Goal: Find specific fact

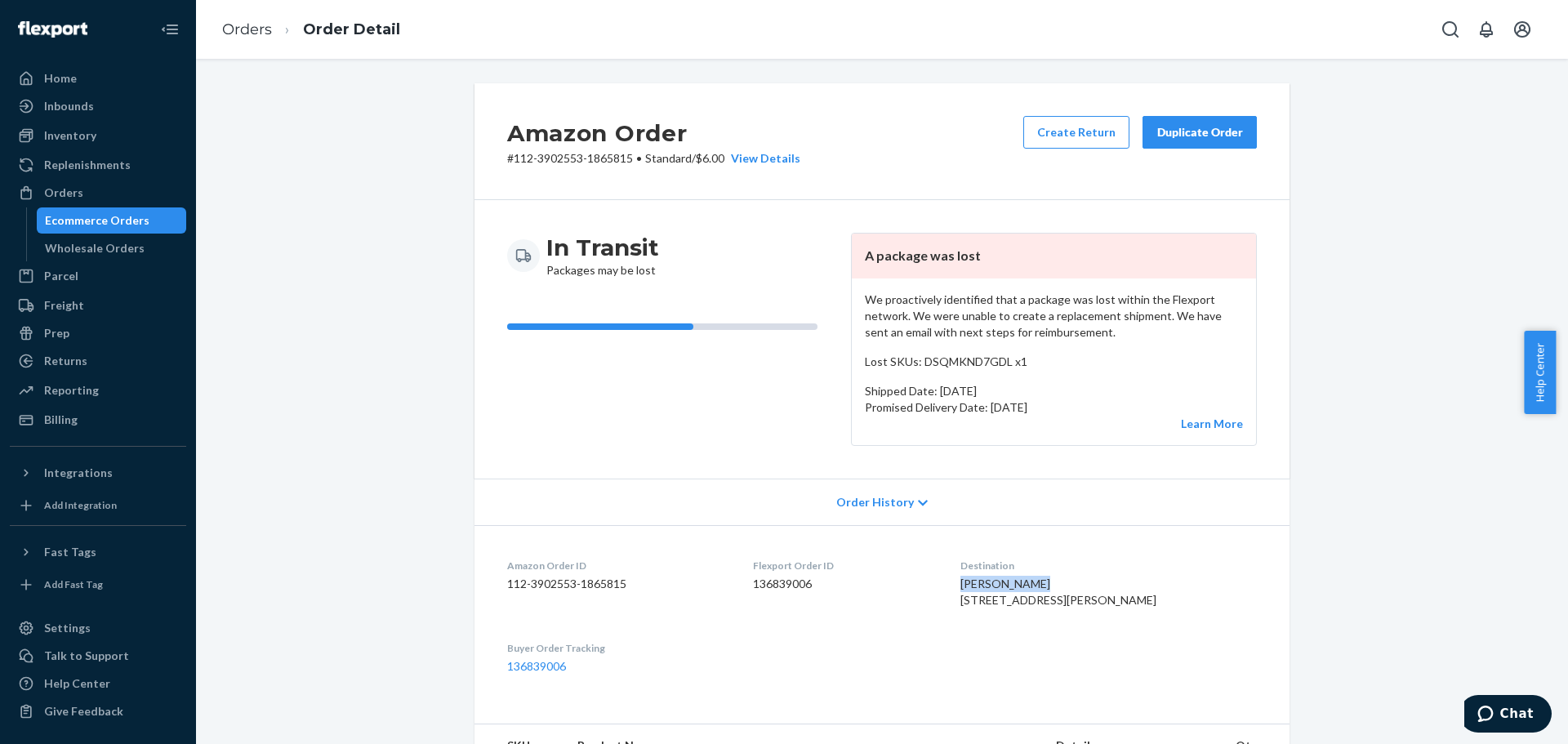
drag, startPoint x: 1090, startPoint y: 585, endPoint x: 996, endPoint y: 576, distance: 94.4
click at [999, 575] on dl "Amazon Order ID 112-3902553-1865815 Flexport Order ID 136839006 Destination [PE…" at bounding box center [882, 616] width 815 height 182
copy span "[PERSON_NAME]"
drag, startPoint x: 1082, startPoint y: 603, endPoint x: 992, endPoint y: 599, distance: 90.1
click at [992, 599] on dl "Amazon Order ID 112-3902553-1865815 Flexport Order ID 136839006 Destination [PE…" at bounding box center [882, 616] width 815 height 182
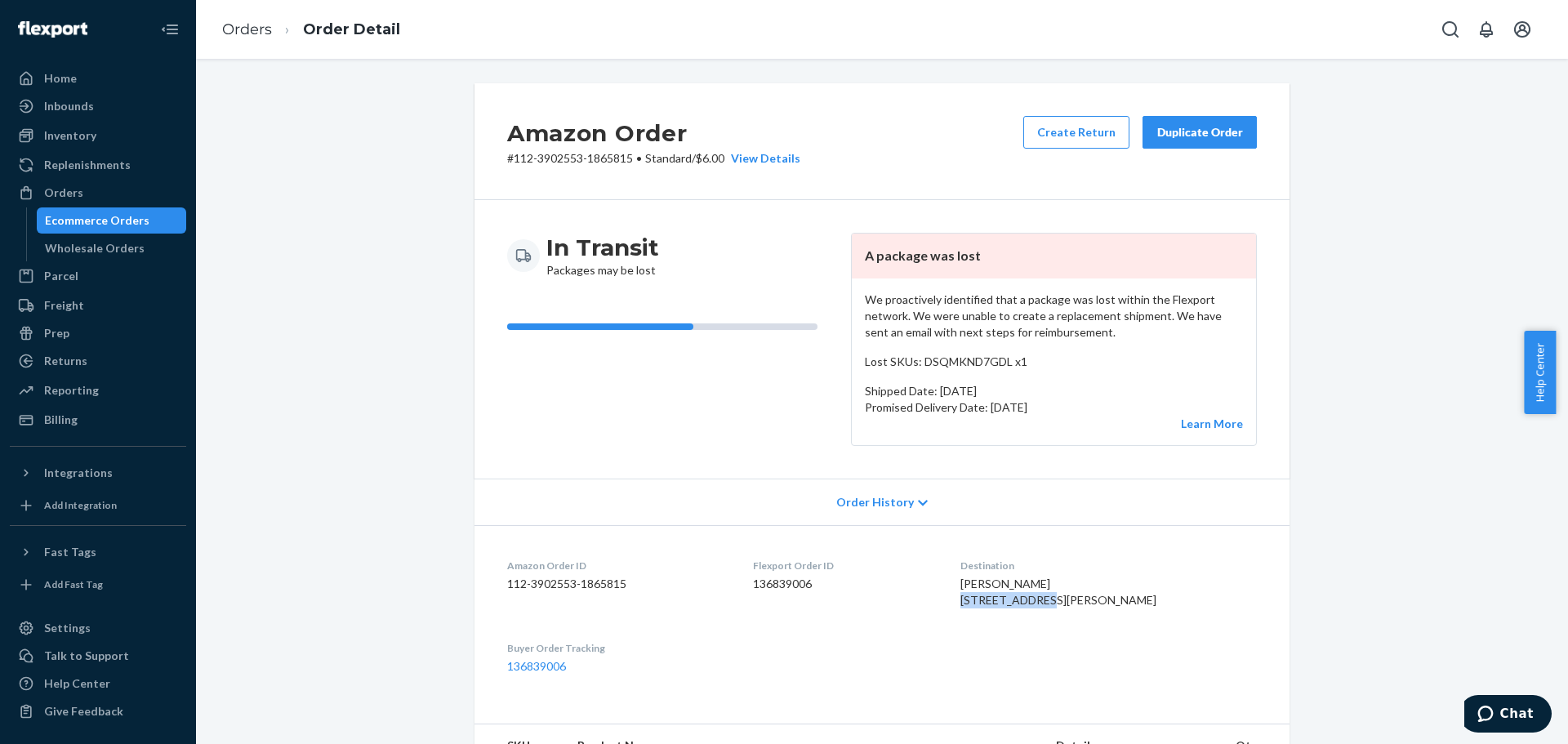
copy span "9 Buckshire Dr"
click at [1023, 607] on span "[PERSON_NAME] [STREET_ADDRESS][PERSON_NAME]" at bounding box center [1058, 592] width 196 height 30
copy span "Holland"
drag, startPoint x: 1063, startPoint y: 613, endPoint x: 1130, endPoint y: 617, distance: 67.1
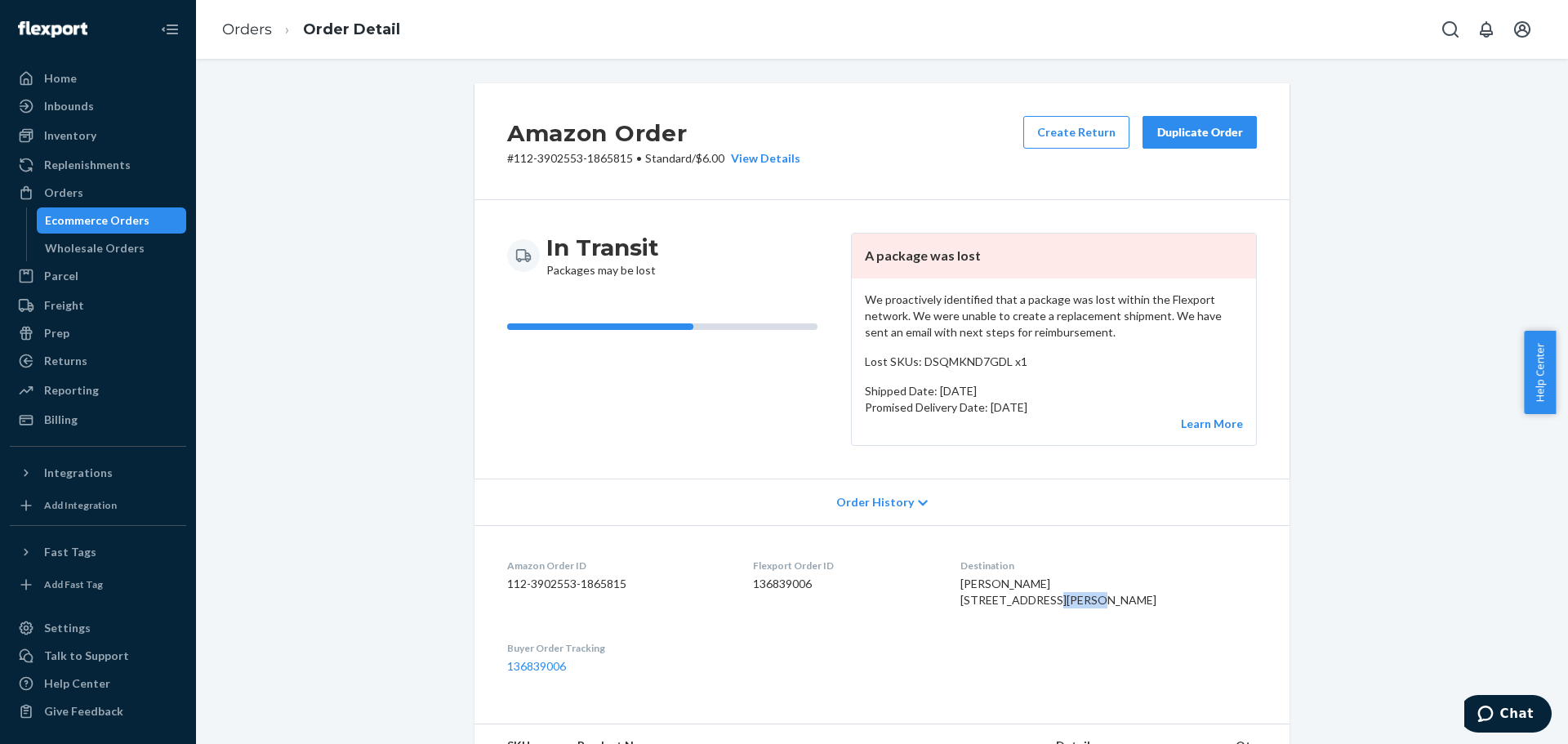
click at [1130, 609] on div "[PERSON_NAME] [STREET_ADDRESS][PERSON_NAME]" at bounding box center [1108, 592] width 297 height 32
copy span "18966-2006"
